Goal: Use online tool/utility: Utilize a website feature to perform a specific function

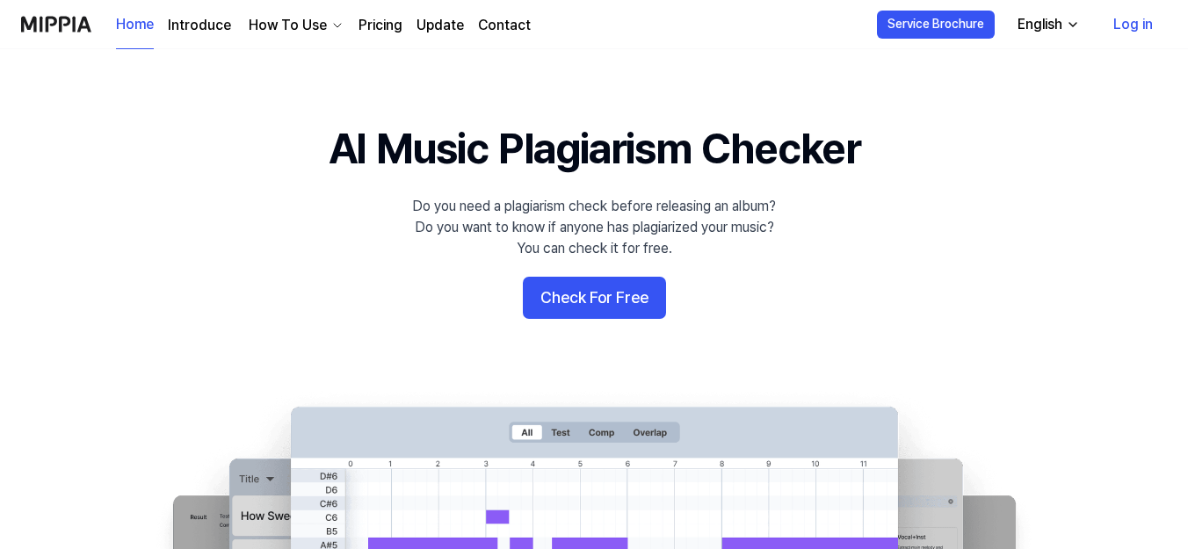
click at [1069, 26] on icon "button" at bounding box center [1073, 25] width 14 height 14
drag, startPoint x: 1166, startPoint y: 5, endPoint x: 1148, endPoint y: 393, distance: 387.8
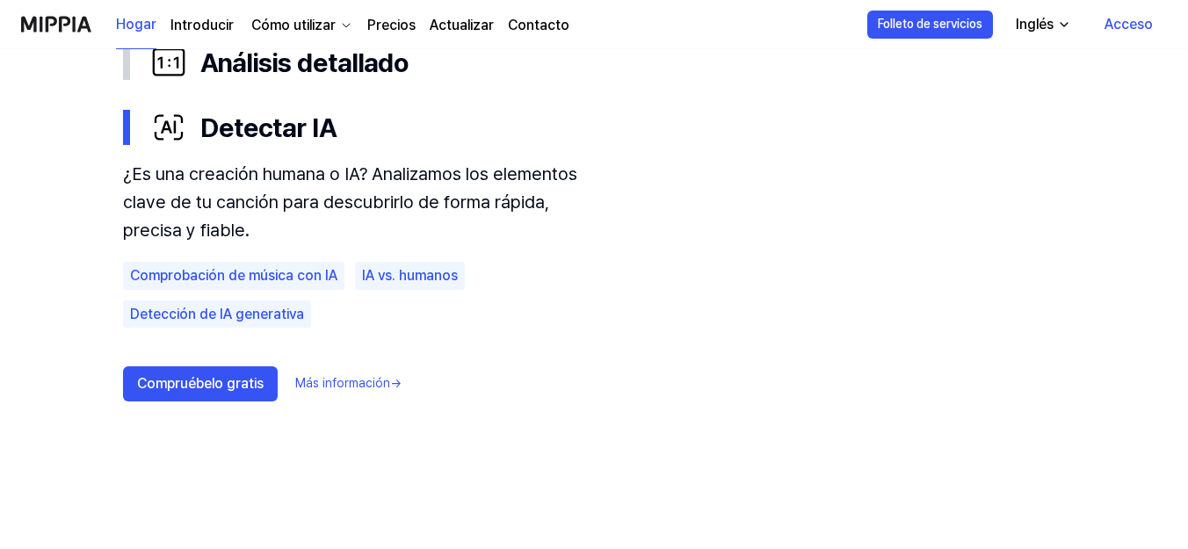
scroll to position [1138, 0]
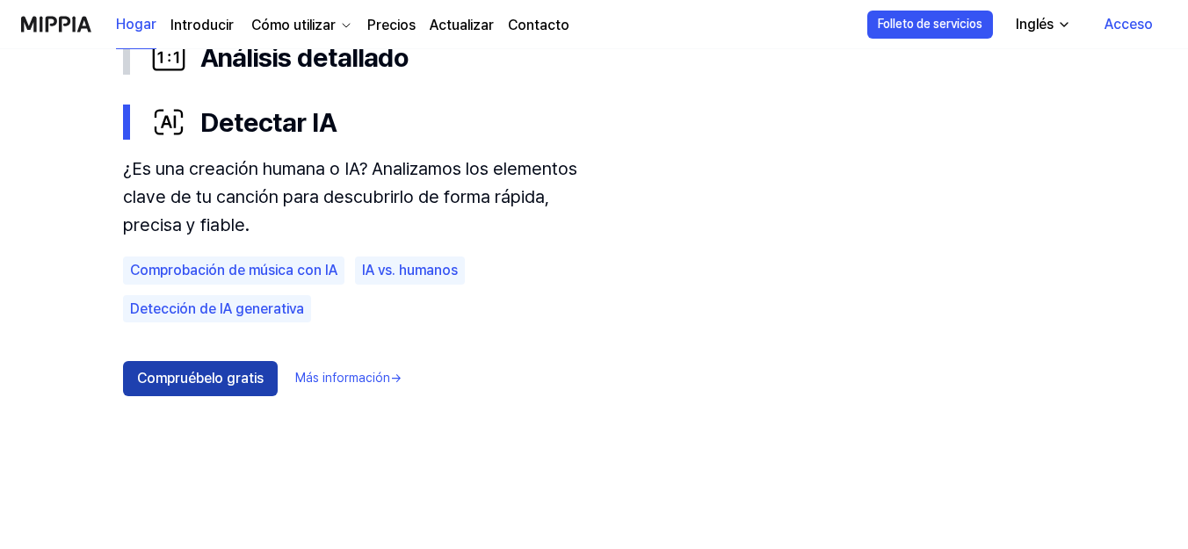
click at [272, 379] on button "Compruébelo gratis" at bounding box center [200, 378] width 155 height 35
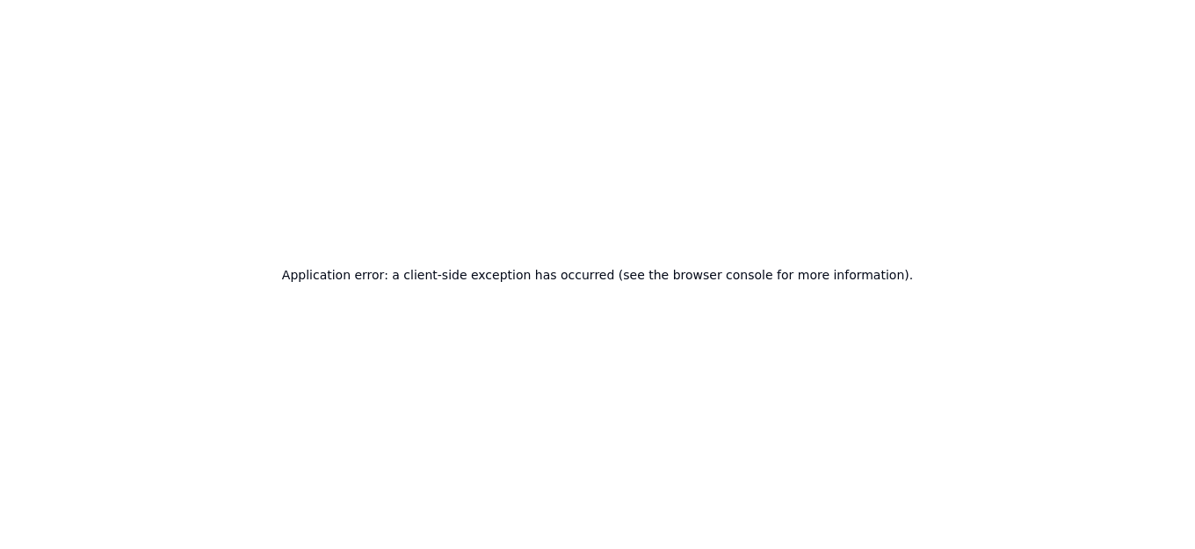
drag, startPoint x: 28, startPoint y: 45, endPoint x: 79, endPoint y: 83, distance: 64.0
click at [51, 71] on div "Application error: a client-side exception has occurred (see the browser consol…" at bounding box center [597, 274] width 1195 height 549
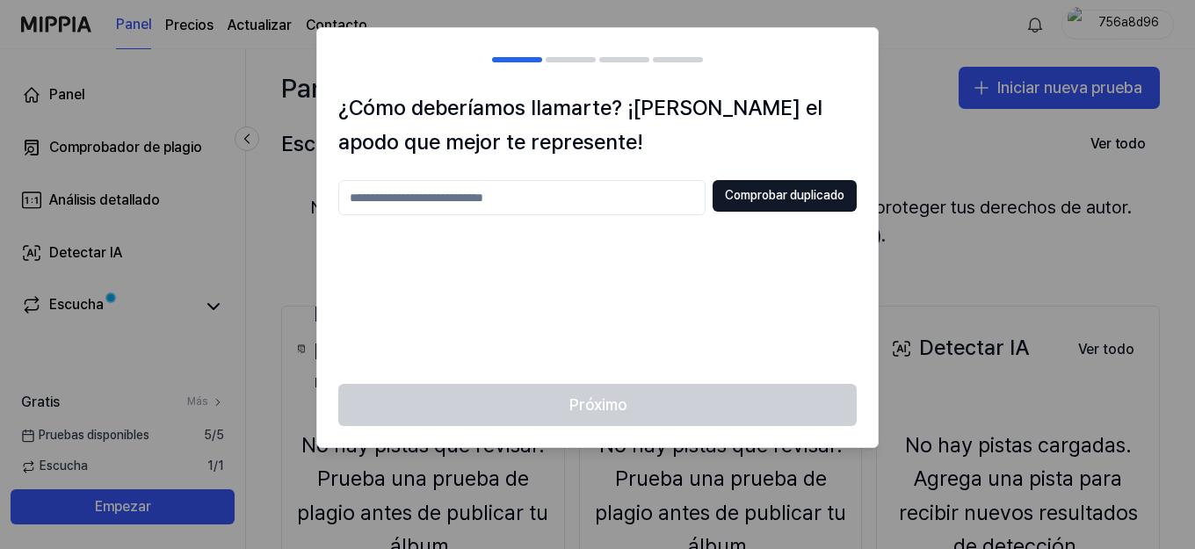
click at [507, 202] on input "text" at bounding box center [521, 197] width 367 height 35
type input "**********"
click at [771, 196] on font "Comprobar duplicado" at bounding box center [784, 195] width 119 height 14
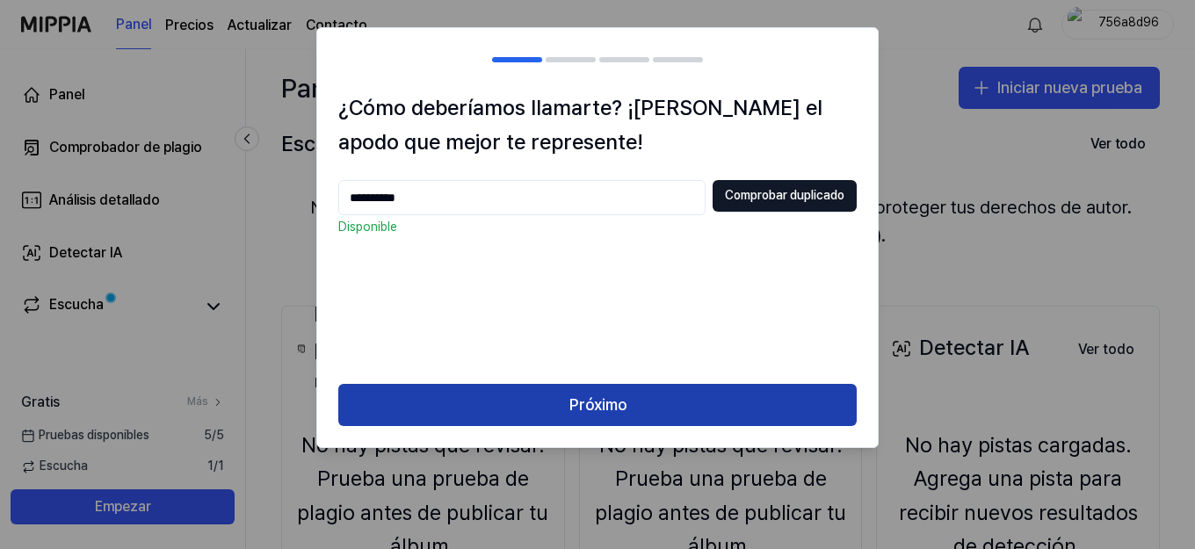
click at [557, 403] on button "Próximo" at bounding box center [597, 405] width 518 height 42
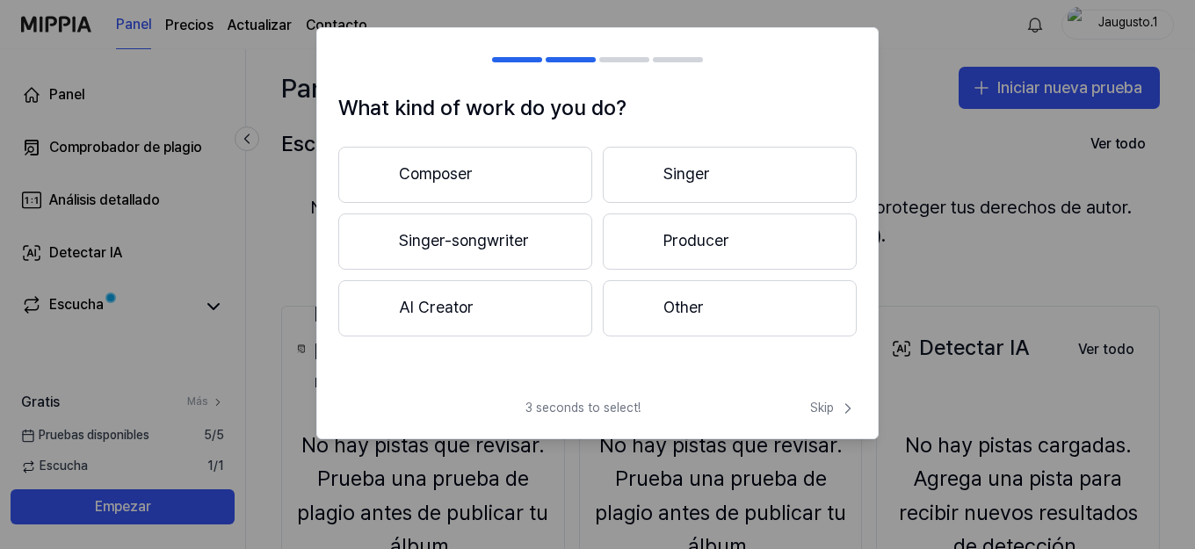
click at [691, 299] on button "Other" at bounding box center [730, 308] width 254 height 56
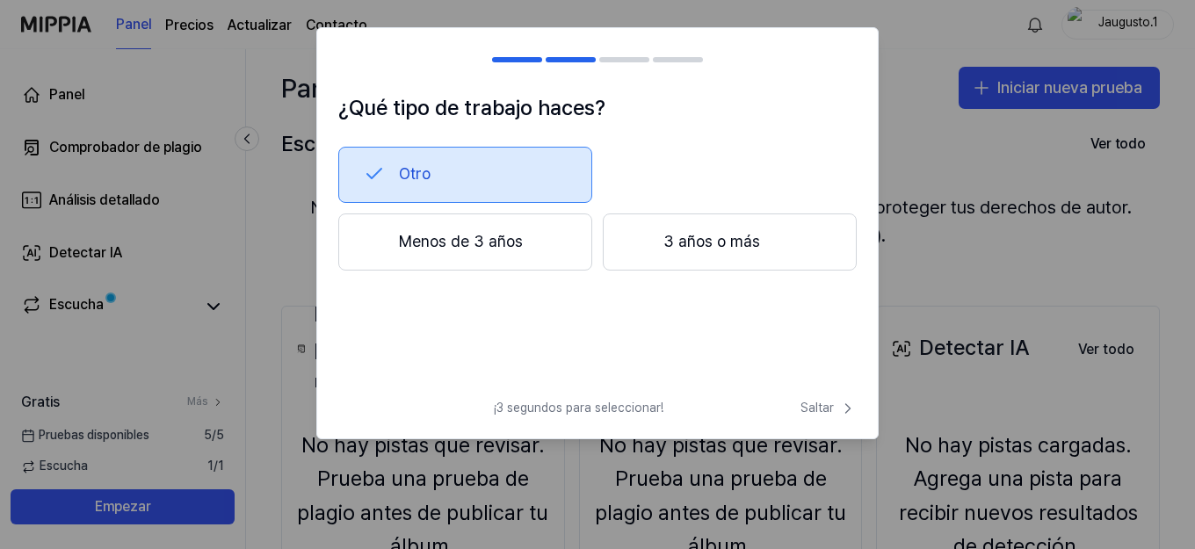
click at [479, 243] on font "Menos de 3 años" at bounding box center [461, 241] width 124 height 18
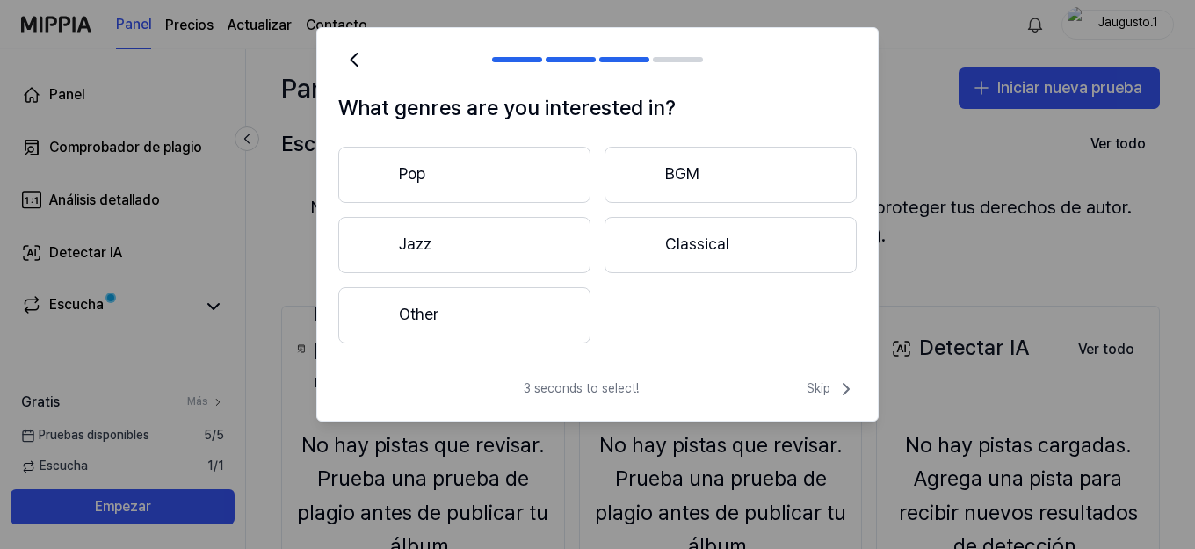
click at [448, 313] on button "Other" at bounding box center [464, 315] width 252 height 56
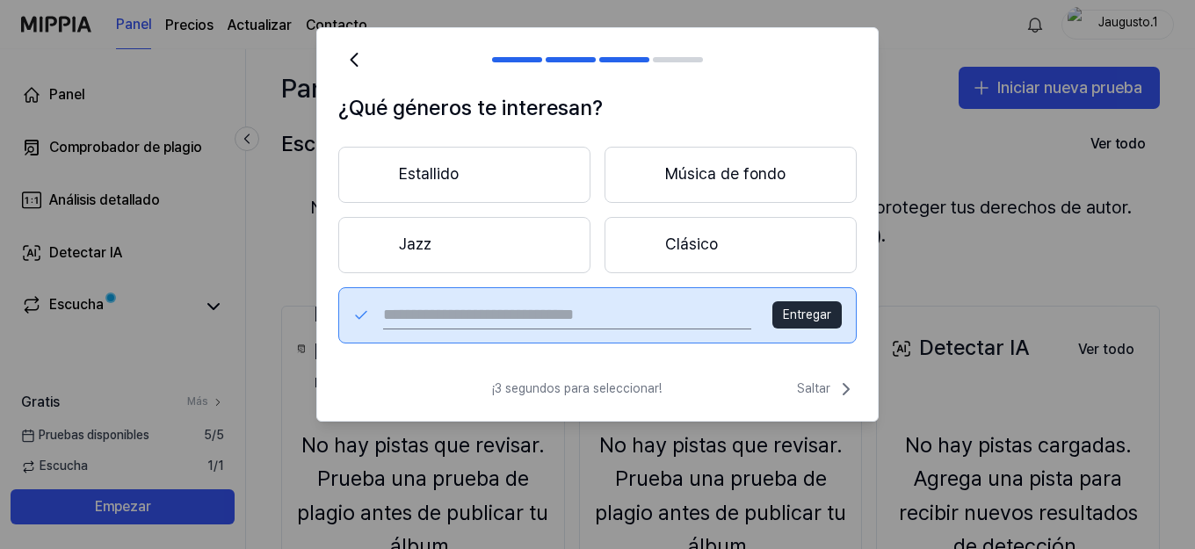
click at [493, 319] on input "text" at bounding box center [567, 315] width 368 height 28
type input "**********"
click at [807, 317] on font "Entregar" at bounding box center [807, 314] width 48 height 14
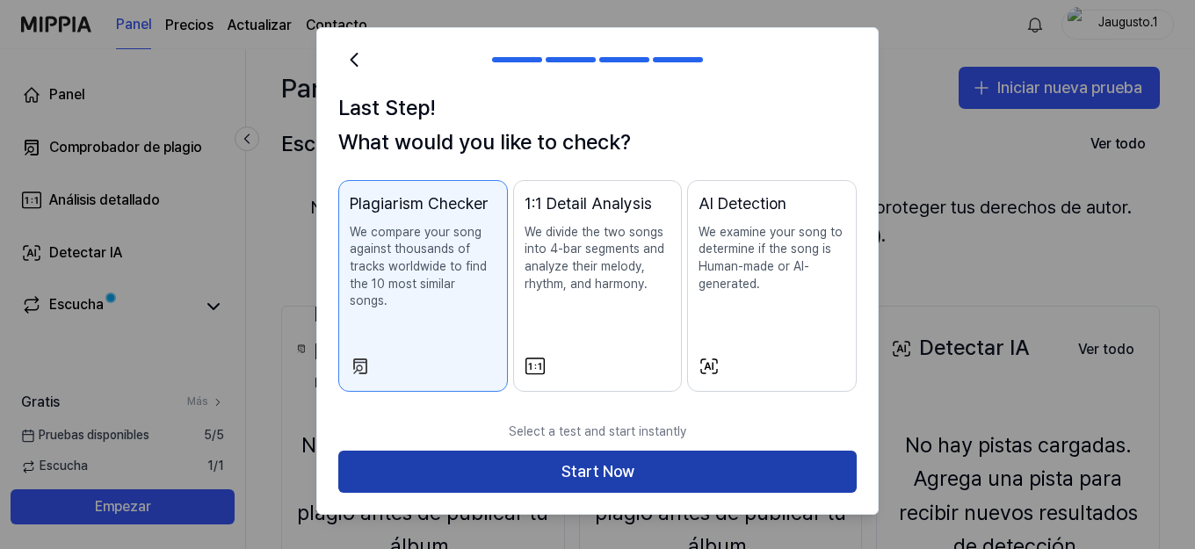
click at [597, 474] on button "Start Now" at bounding box center [597, 472] width 518 height 42
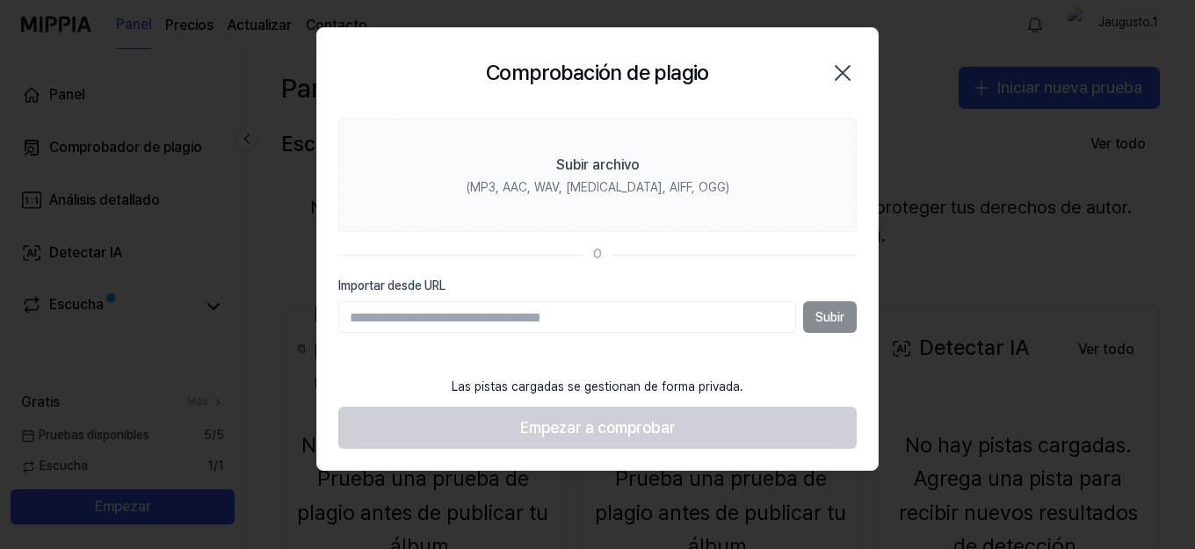
click at [841, 75] on icon "button" at bounding box center [843, 73] width 14 height 14
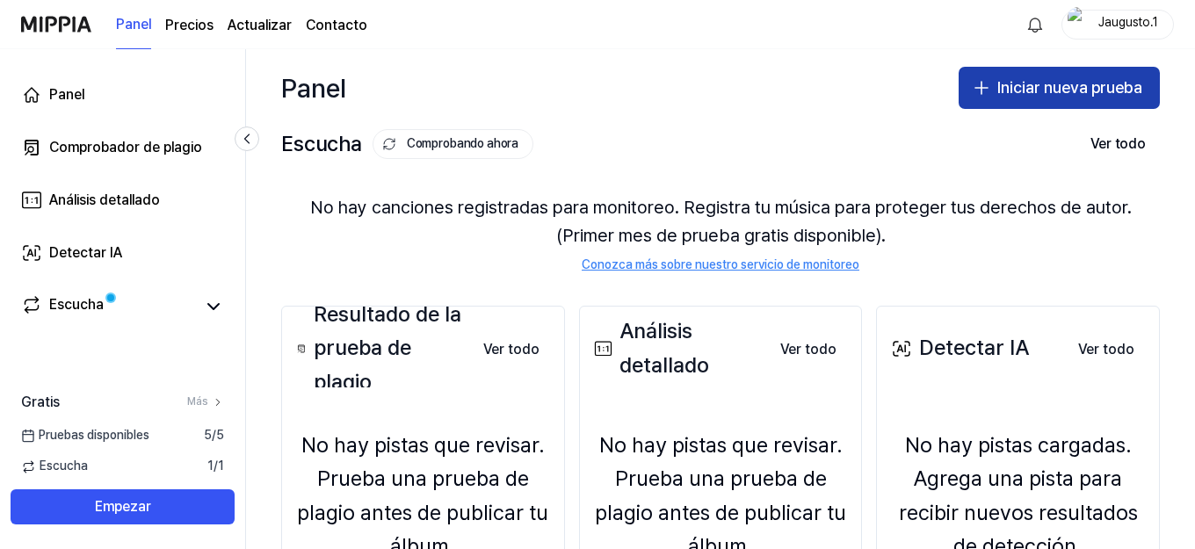
click at [1003, 78] on font "Iniciar nueva prueba" at bounding box center [1069, 87] width 145 height 18
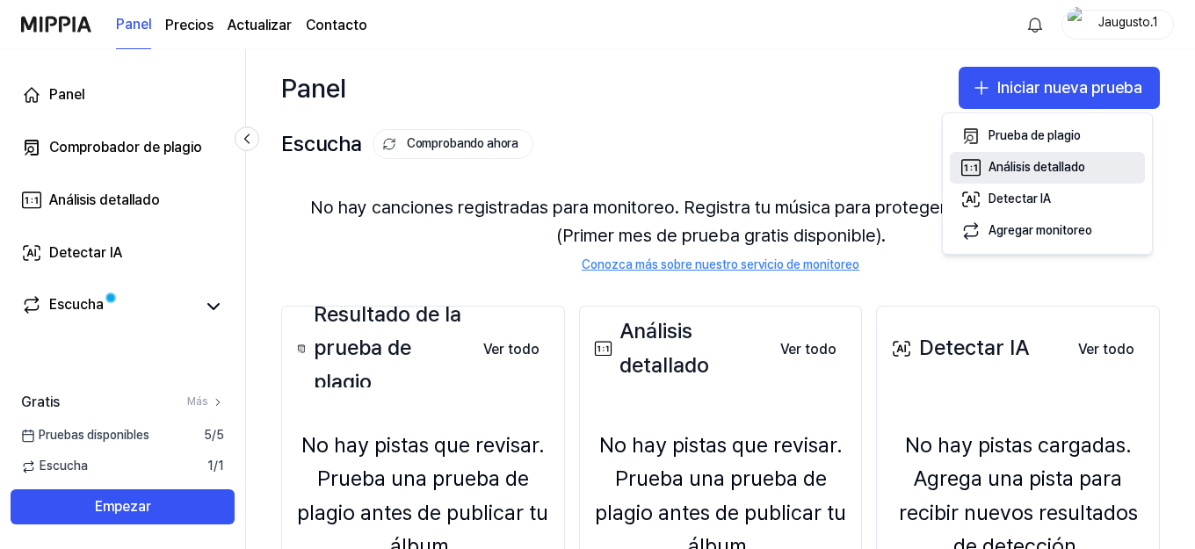
click at [1023, 162] on font "Análisis detallado" at bounding box center [1036, 167] width 97 height 14
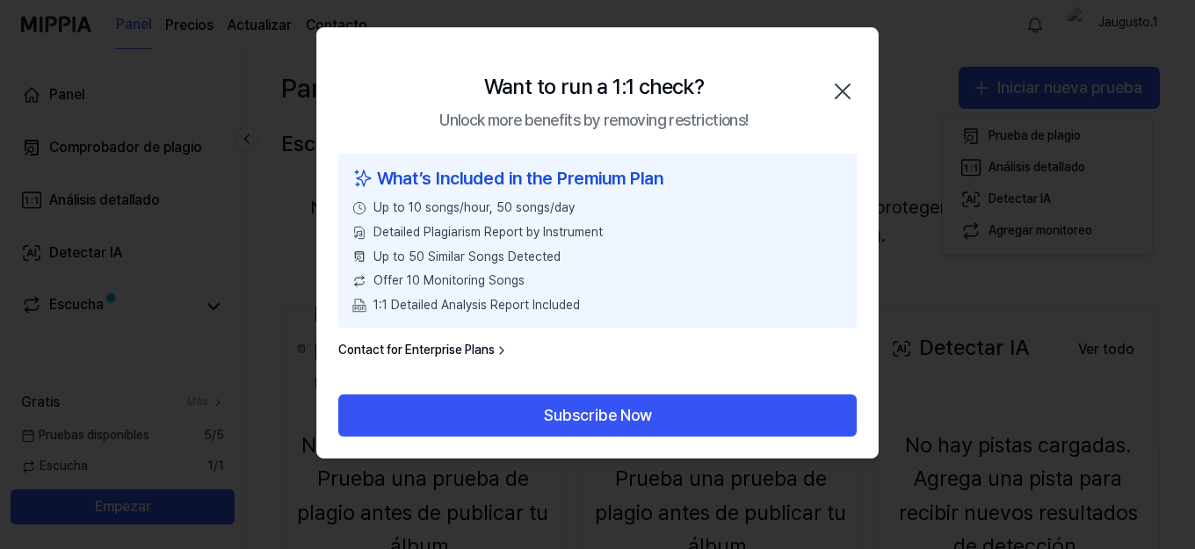
click at [839, 90] on icon "button" at bounding box center [842, 91] width 28 height 28
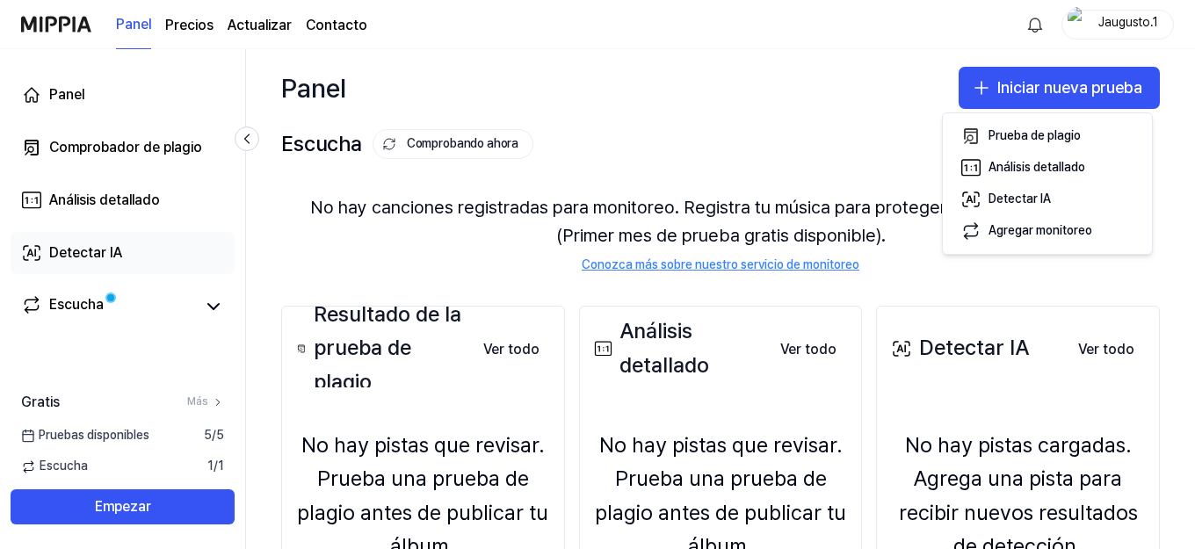
click at [70, 250] on font "Detectar IA" at bounding box center [85, 252] width 73 height 17
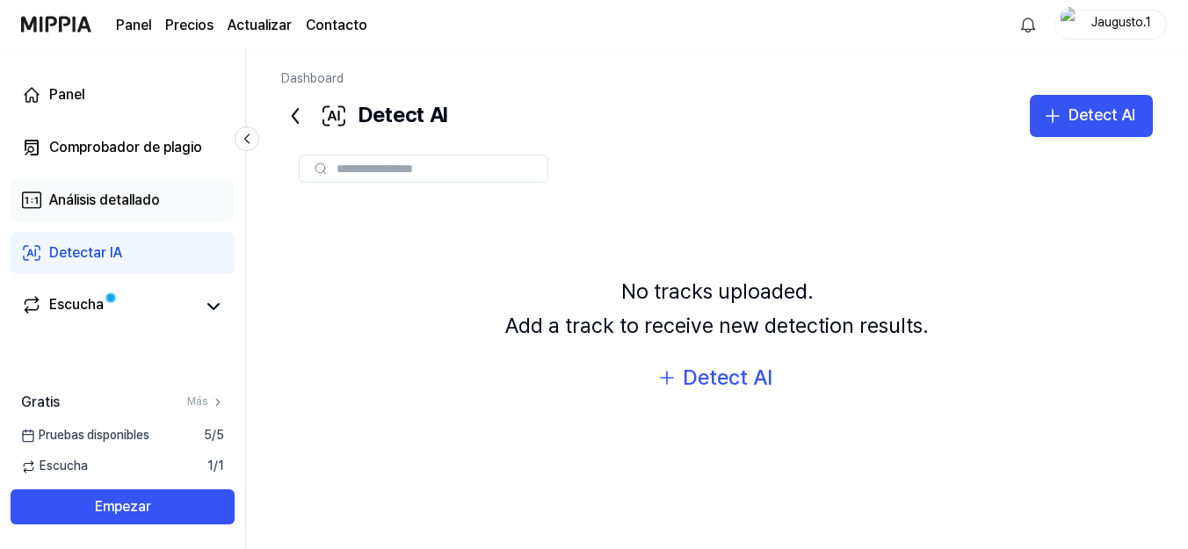
click at [76, 200] on font "Análisis detallado" at bounding box center [104, 200] width 111 height 17
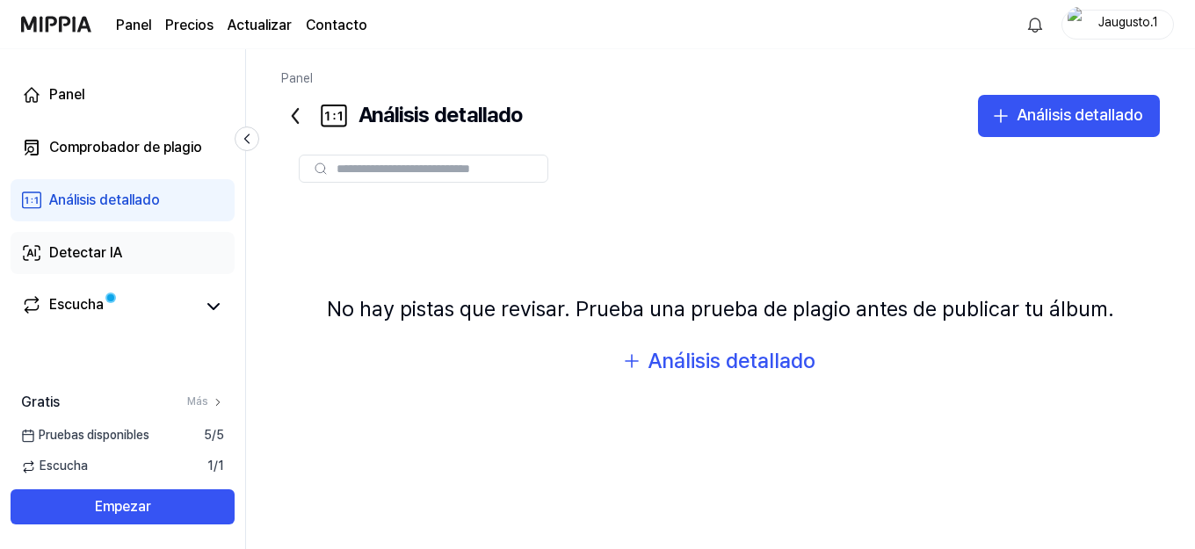
click at [77, 254] on font "Detectar IA" at bounding box center [85, 252] width 73 height 17
